Goal: Learn about a topic

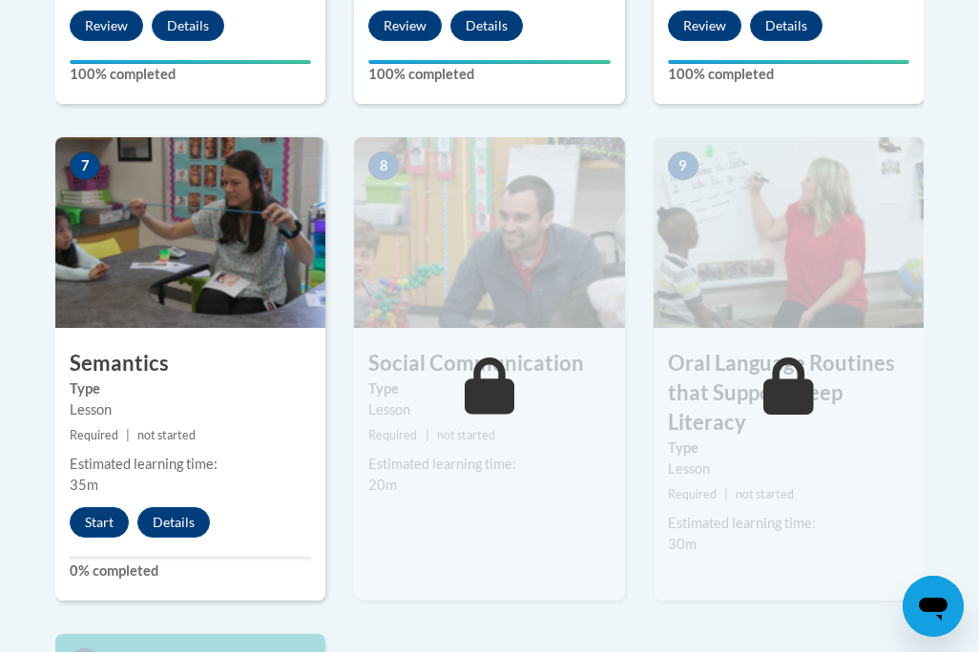
scroll to position [1602, 0]
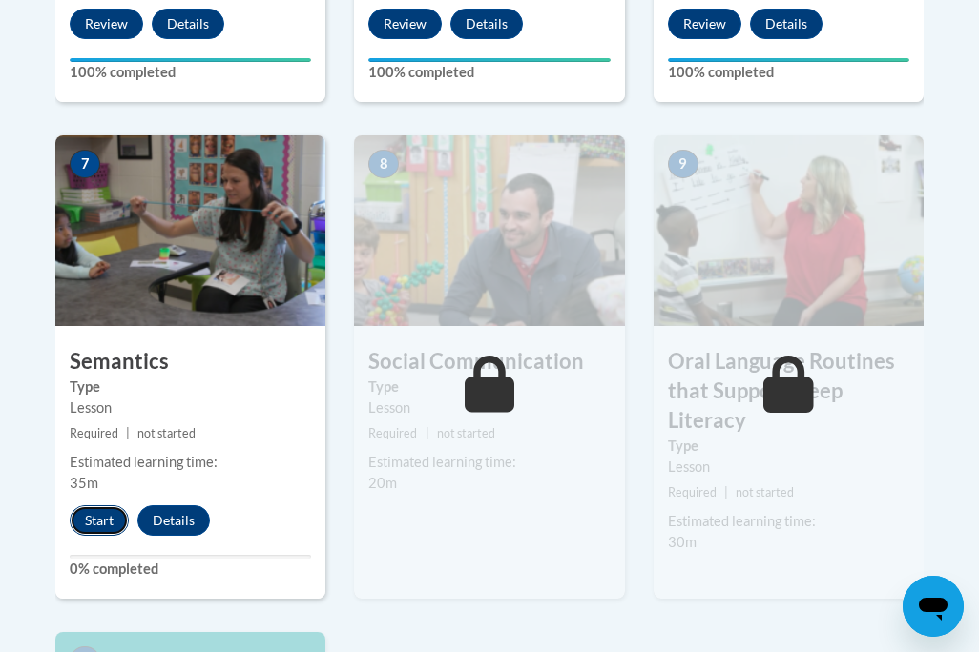
click at [100, 522] on button "Start" at bounding box center [99, 520] width 59 height 31
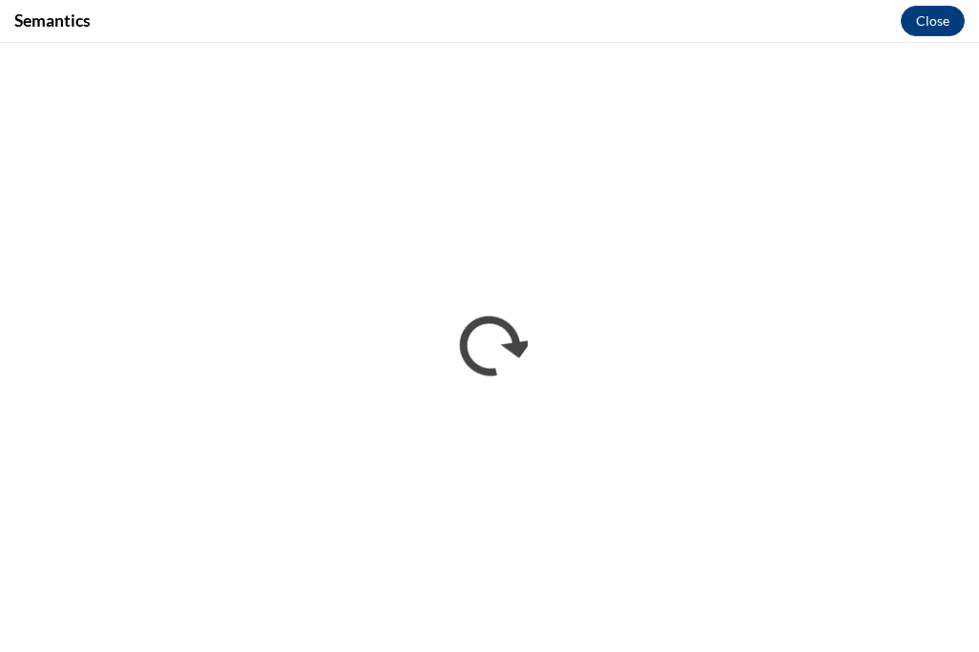
scroll to position [0, 0]
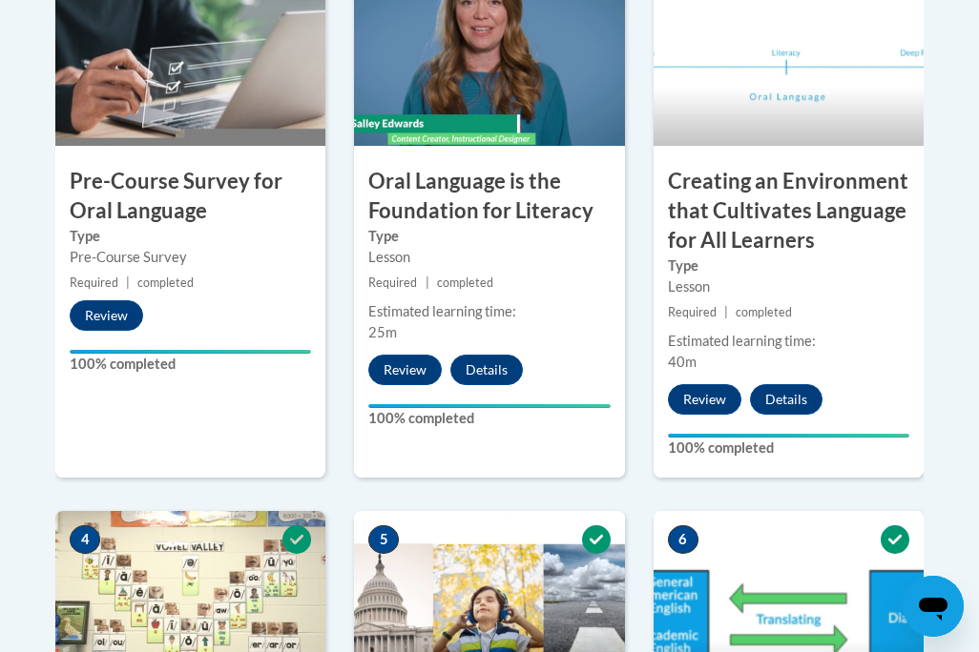
scroll to position [729, 0]
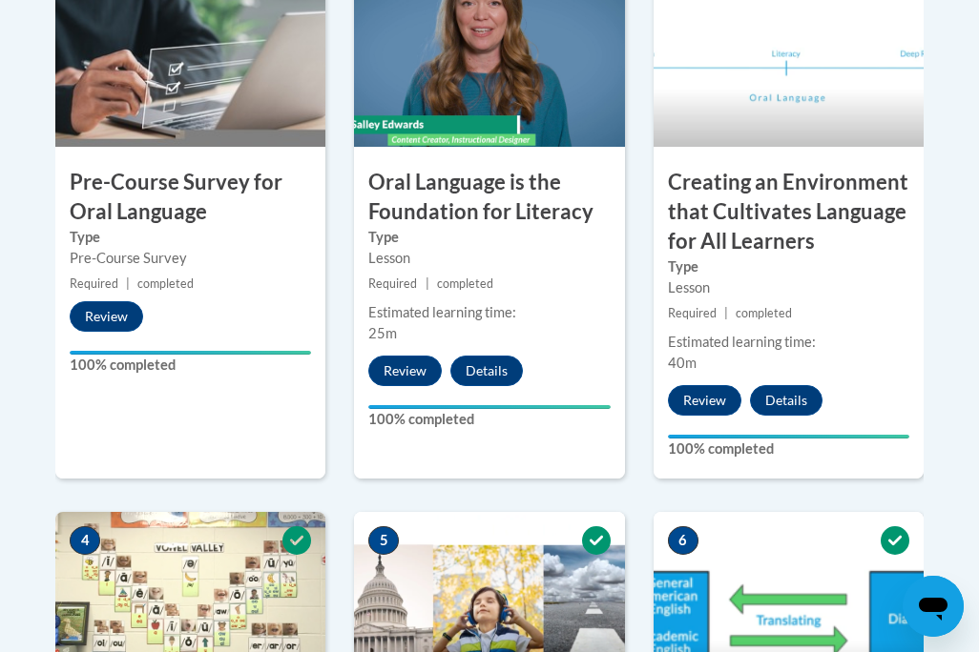
click at [478, 242] on label "Type" at bounding box center [488, 237] width 241 height 21
click at [399, 372] on button "Review" at bounding box center [404, 371] width 73 height 31
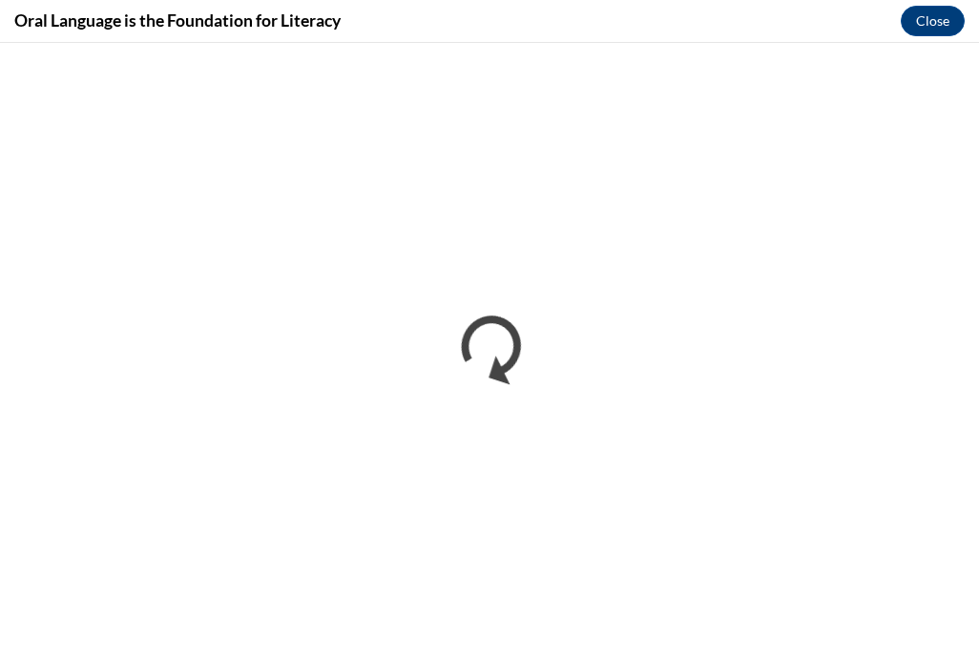
scroll to position [0, 0]
click at [929, 26] on button "Close" at bounding box center [932, 21] width 64 height 31
